Goal: Information Seeking & Learning: Learn about a topic

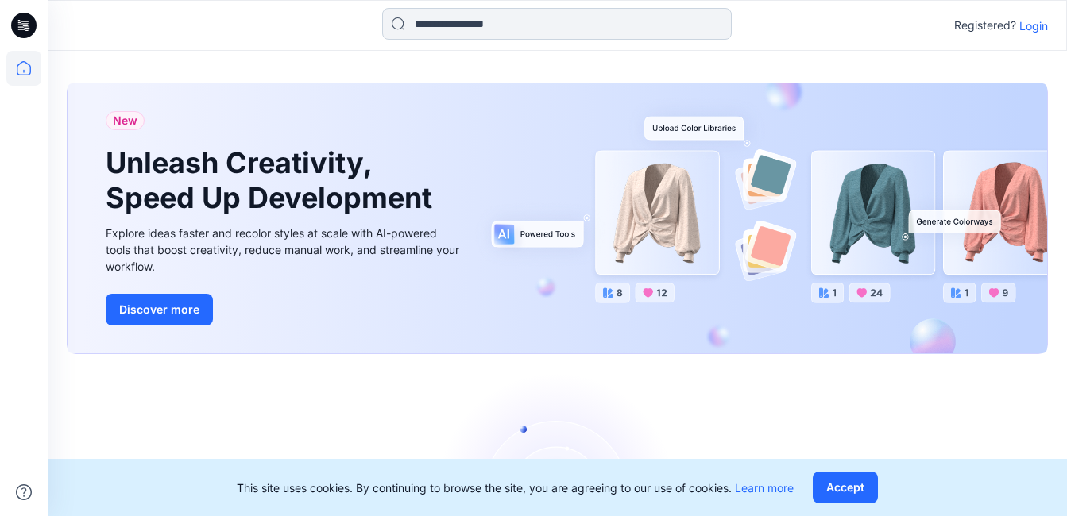
click at [524, 37] on input at bounding box center [557, 24] width 350 height 32
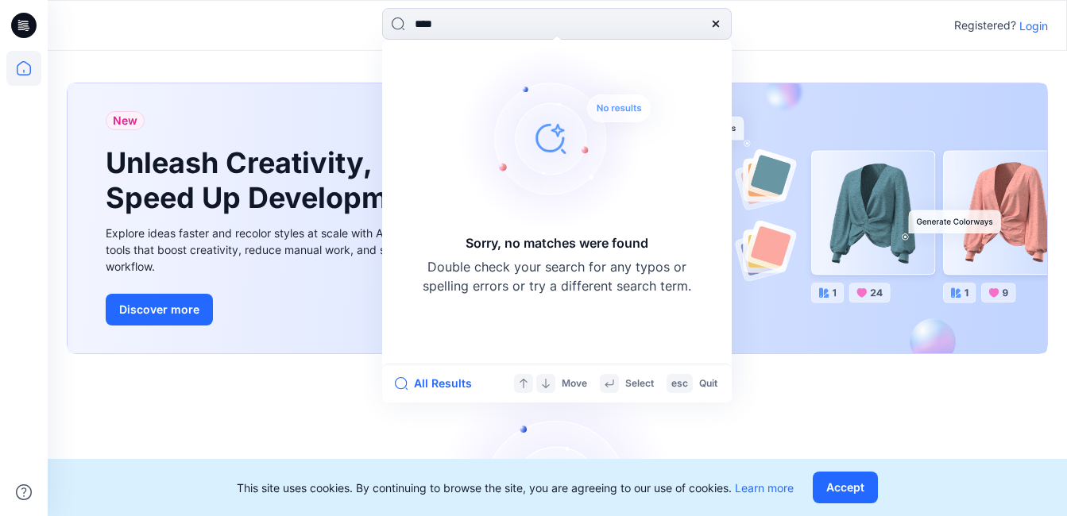
type input "****"
click at [954, 334] on div "New Unleash Creativity, Speed Up Development Explore ideas faster and recolor s…" at bounding box center [558, 218] width 980 height 270
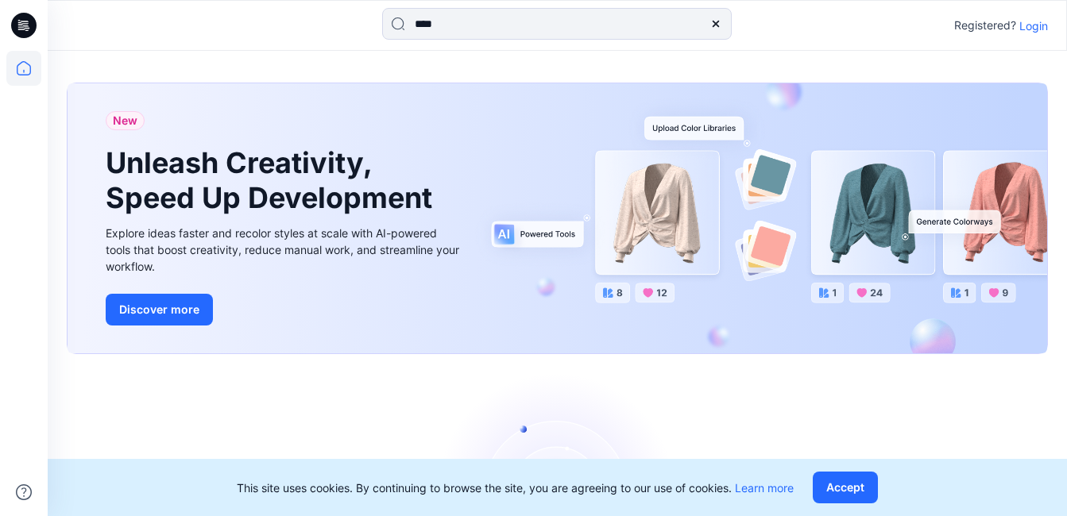
click at [1031, 19] on p "Login" at bounding box center [1033, 25] width 29 height 17
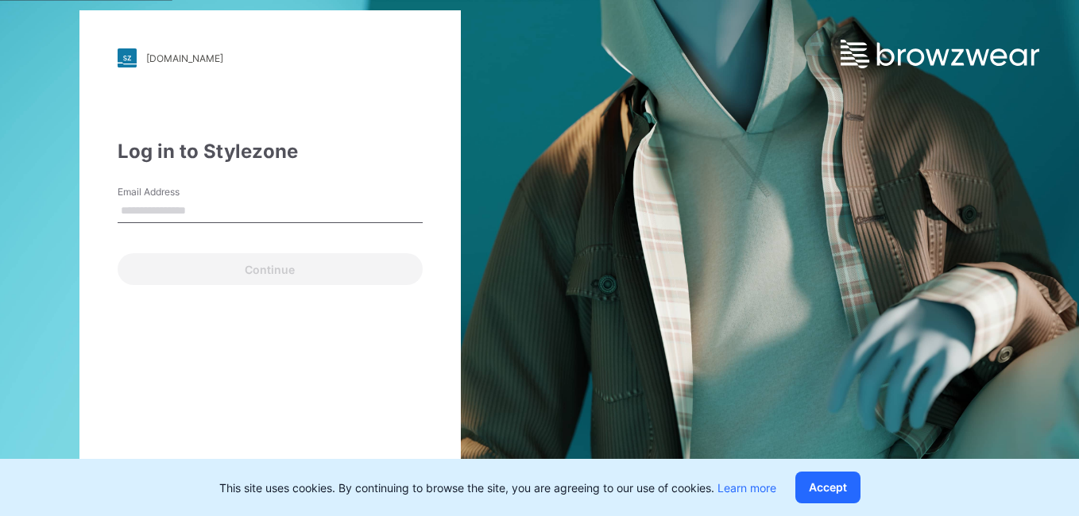
click at [228, 209] on input "Email Address" at bounding box center [270, 211] width 305 height 24
type input "**********"
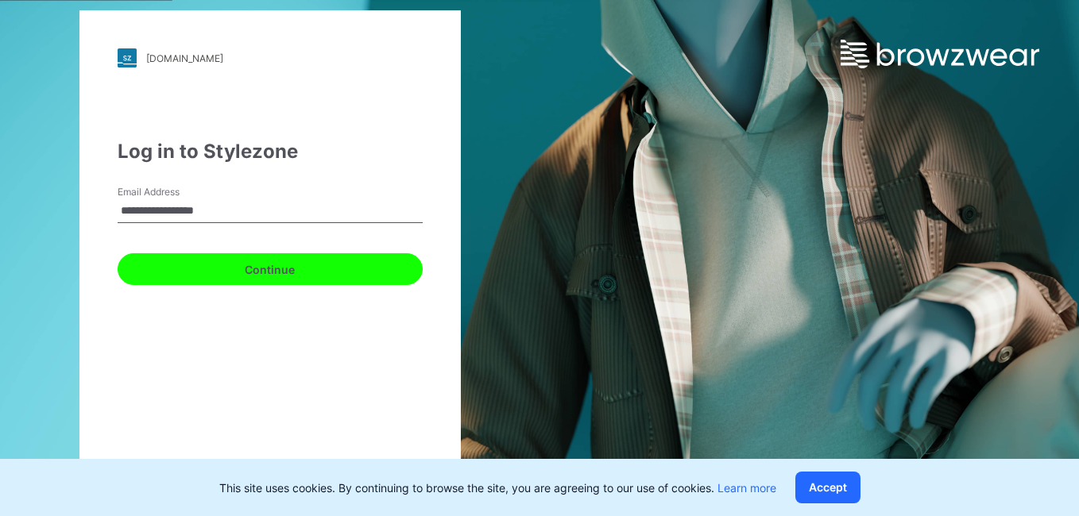
click at [277, 265] on button "Continue" at bounding box center [270, 269] width 305 height 32
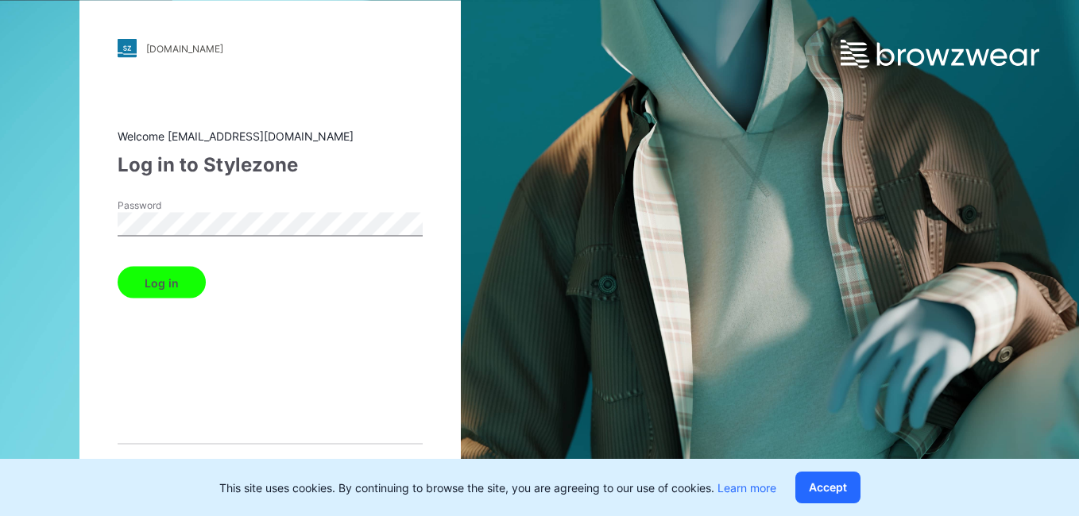
click at [180, 274] on button "Log in" at bounding box center [162, 283] width 88 height 32
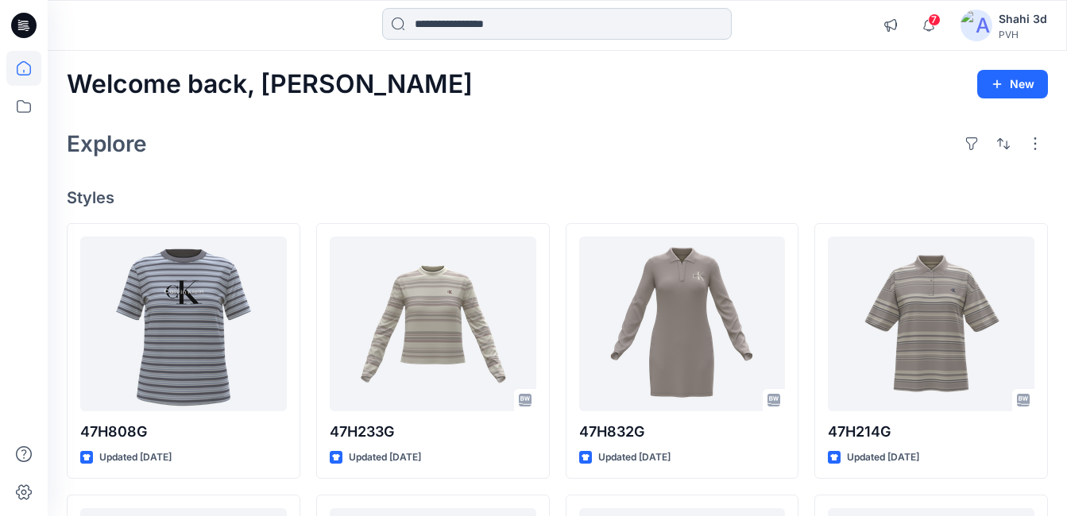
click at [507, 29] on input at bounding box center [557, 24] width 350 height 32
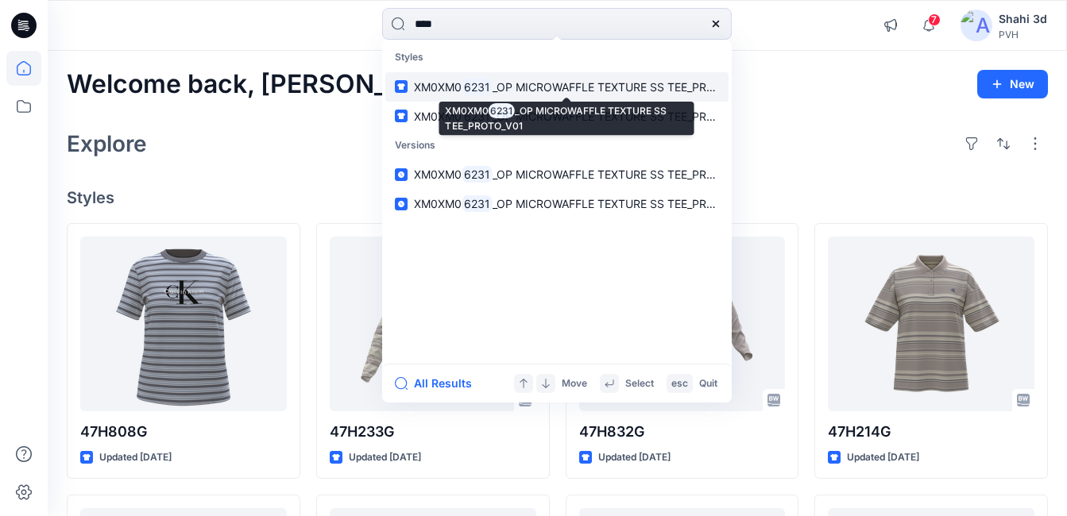
type input "****"
click at [506, 79] on p "XM0XM0 6231 _OP MICROWAFFLE TEXTURE SS TEE_PROTO_V01" at bounding box center [566, 87] width 305 height 17
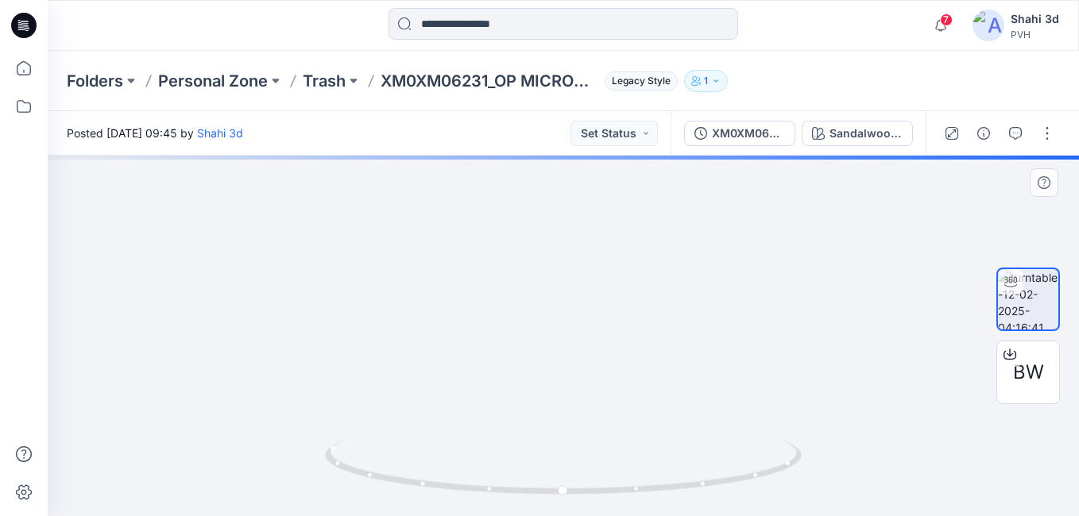
drag, startPoint x: 619, startPoint y: 408, endPoint x: 632, endPoint y: 418, distance: 15.9
click at [620, 516] on html "7 Notifications Your style 47H808G has been updated with 47H808G version 1 new …" at bounding box center [539, 258] width 1079 height 516
drag, startPoint x: 645, startPoint y: 377, endPoint x: 645, endPoint y: 529, distance: 152.5
click at [645, 516] on html "7 Notifications Your style 47H808G has been updated with 47H808G version 1 new …" at bounding box center [539, 258] width 1079 height 516
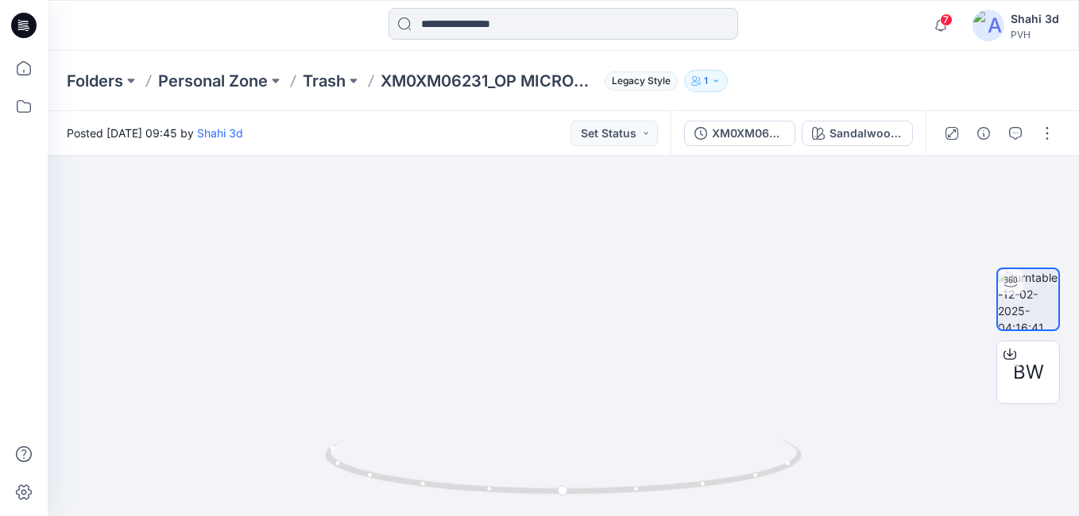
click at [566, 34] on input at bounding box center [563, 24] width 350 height 32
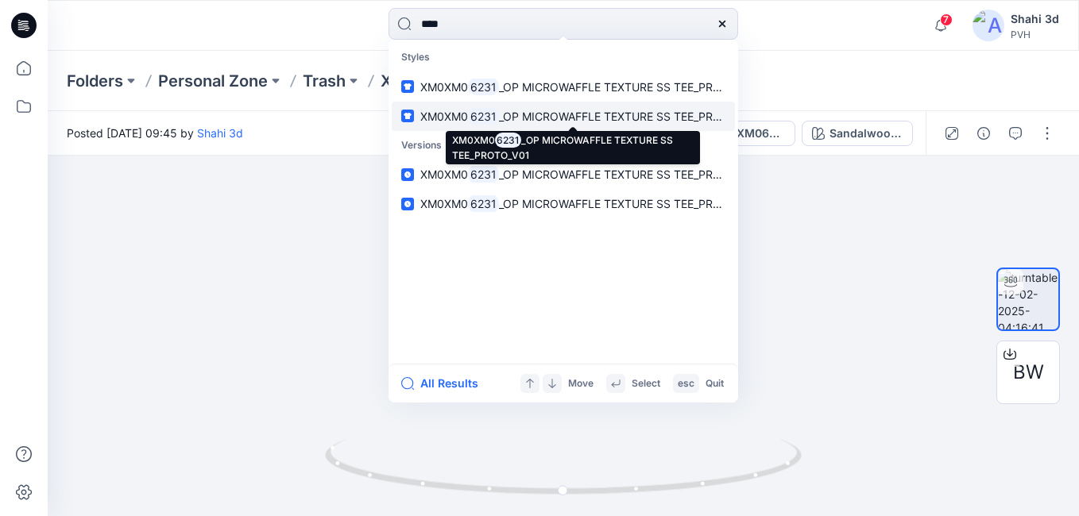
type input "****"
click at [567, 114] on span "_OP MICROWAFFLE TEXTURE SS TEE_PROTO_V01" at bounding box center [629, 117] width 261 height 14
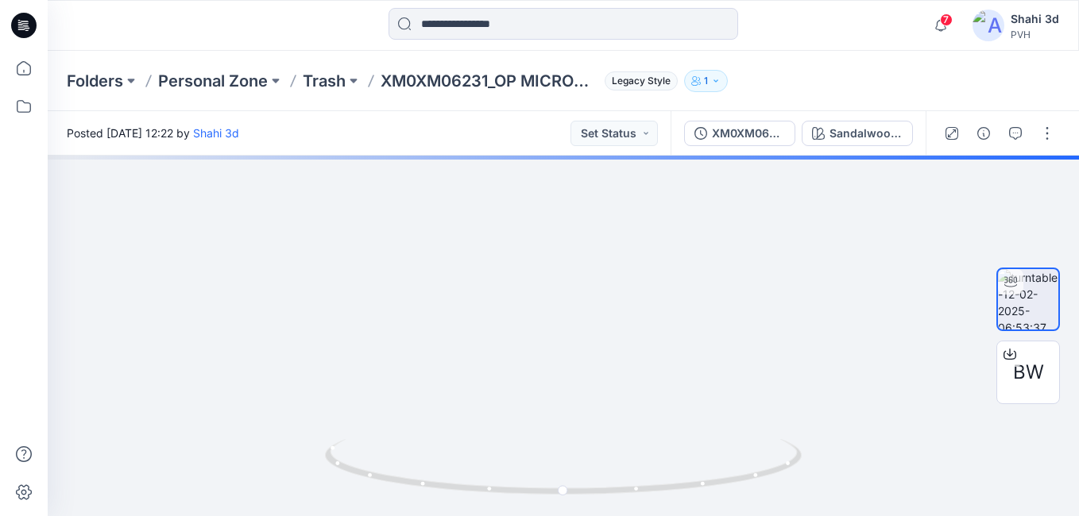
drag, startPoint x: 587, startPoint y: 243, endPoint x: 587, endPoint y: 525, distance: 282.0
click at [587, 516] on html "7 Notifications Your style 47H808G has been updated with 47H808G version 1 new …" at bounding box center [539, 258] width 1079 height 516
drag, startPoint x: 613, startPoint y: 322, endPoint x: 613, endPoint y: 351, distance: 29.4
click at [613, 351] on img at bounding box center [564, 197] width 1542 height 638
